Goal: Navigation & Orientation: Find specific page/section

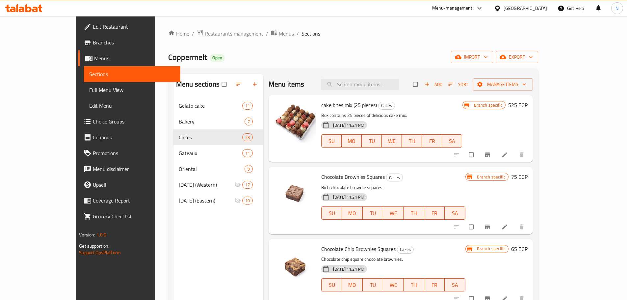
click at [538, 10] on div "[GEOGRAPHIC_DATA]" at bounding box center [524, 8] width 43 height 7
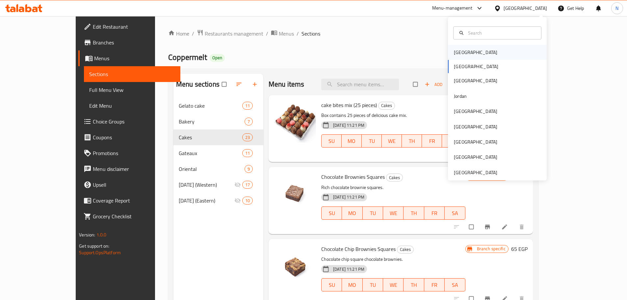
click at [468, 50] on div "[GEOGRAPHIC_DATA]" at bounding box center [475, 52] width 54 height 15
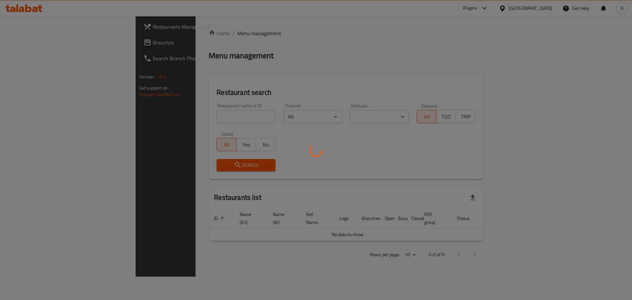
click at [547, 10] on div at bounding box center [316, 150] width 632 height 300
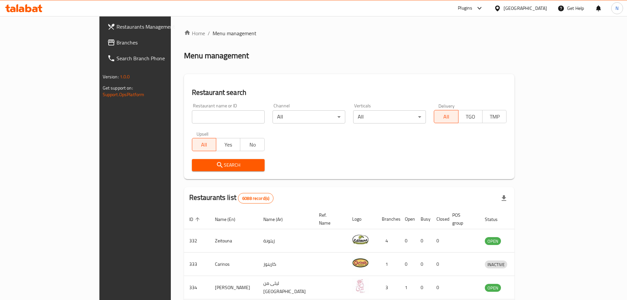
click at [540, 8] on div "[GEOGRAPHIC_DATA]" at bounding box center [524, 8] width 43 height 7
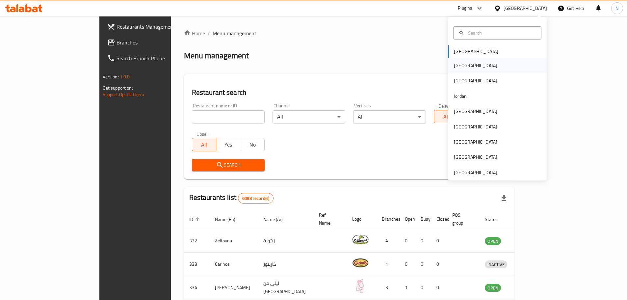
click at [479, 64] on div "[GEOGRAPHIC_DATA]" at bounding box center [497, 65] width 99 height 15
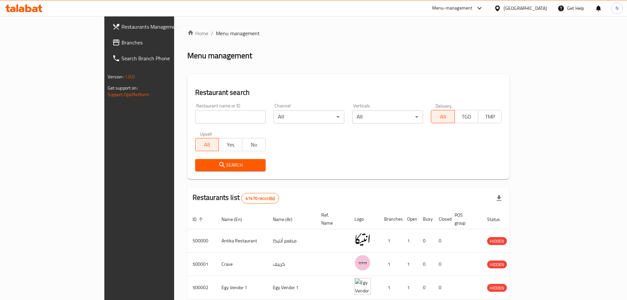
drag, startPoint x: 38, startPoint y: 44, endPoint x: 44, endPoint y: 45, distance: 6.1
click at [121, 44] on span "Branches" at bounding box center [162, 42] width 82 height 8
